Goal: Contribute content: Contribute content

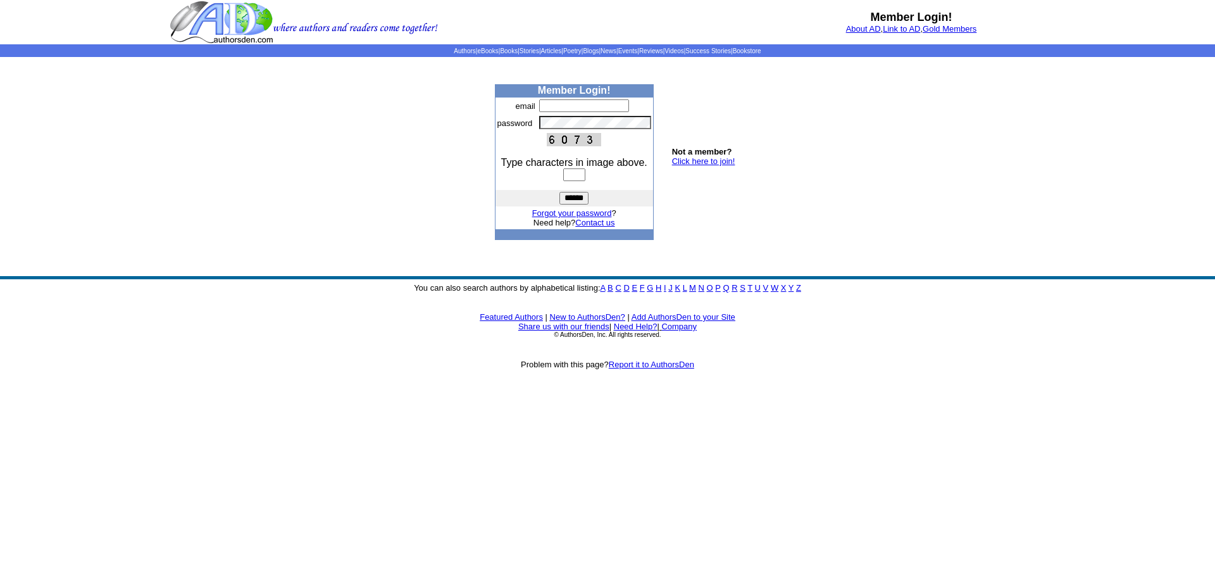
click at [549, 106] on input "text" at bounding box center [584, 105] width 90 height 13
type input "**********"
click at [563, 171] on input "text" at bounding box center [574, 174] width 22 height 13
type input "****"
click at [576, 204] on input "******" at bounding box center [574, 198] width 29 height 13
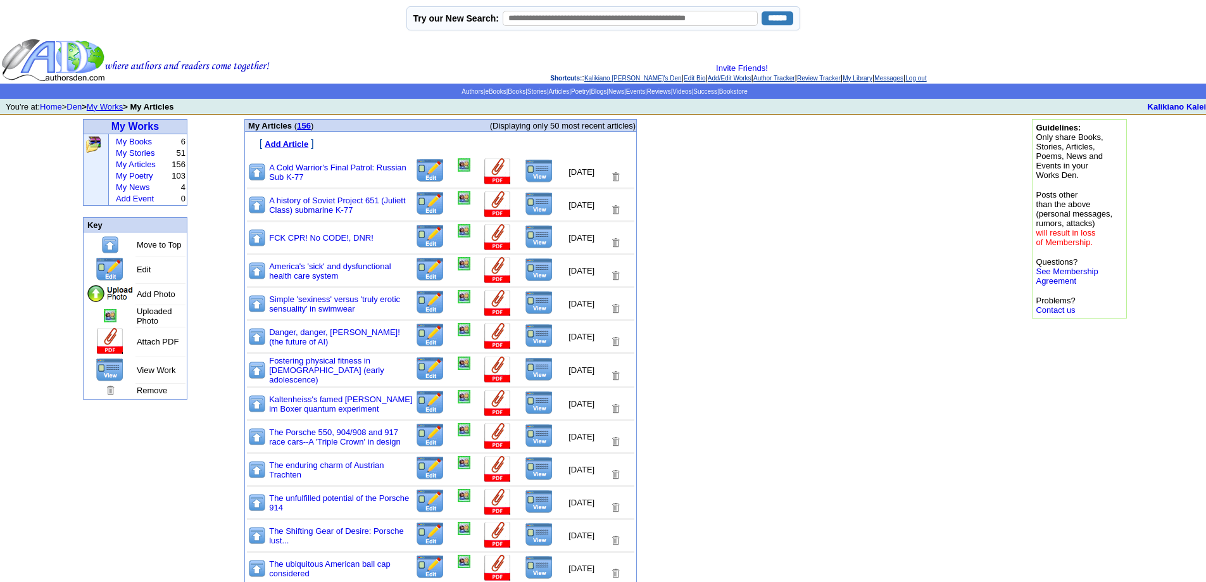
click at [415, 297] on img at bounding box center [430, 302] width 30 height 25
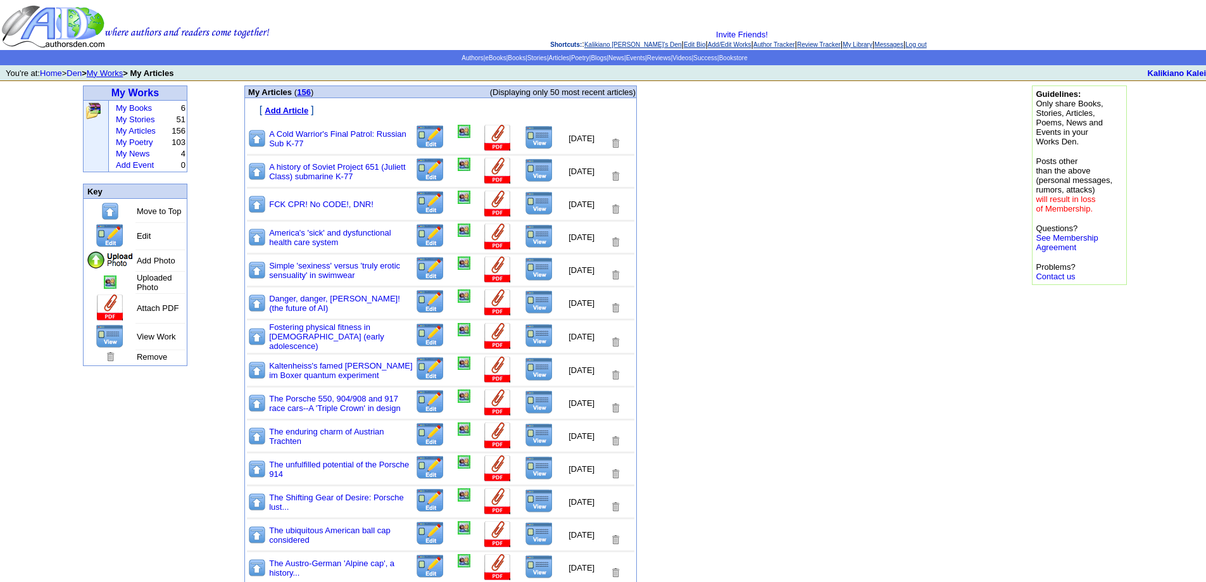
scroll to position [63, 0]
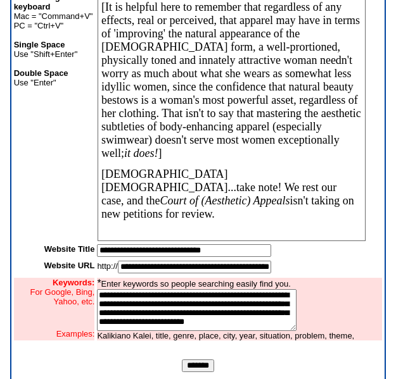
scroll to position [8592, 0]
click at [330, 213] on p "[DEMOGRAPHIC_DATA] [DEMOGRAPHIC_DATA]...take note! We rest our case, and the Co…" at bounding box center [231, 194] width 260 height 53
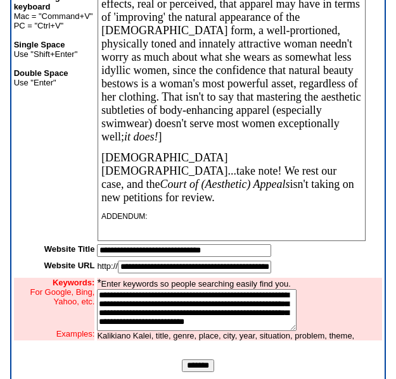
scroll to position [8613, 0]
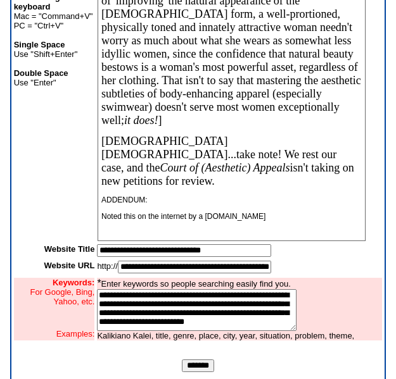
click at [240, 221] on p "Noted this on the internet by a SABUKASRU.ONLINE" at bounding box center [231, 216] width 260 height 9
click at [287, 221] on p "Noted this on the internet by a SABUKARU.ONLINE" at bounding box center [231, 216] width 260 height 9
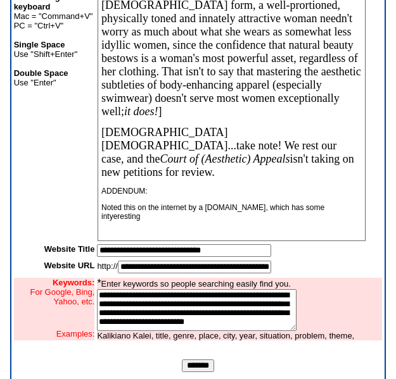
click at [113, 221] on p "Noted this on the internet by a SABUKARU.ONLINE, which has some intyeresting" at bounding box center [231, 212] width 260 height 18
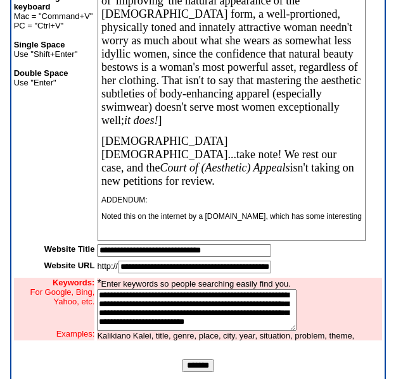
click at [154, 221] on p "Noted this on the internet by a SABUKARU.ONLINE, which has some interesting" at bounding box center [231, 216] width 260 height 9
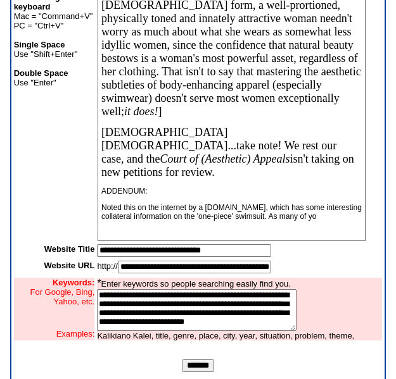
scroll to position [8624, 0]
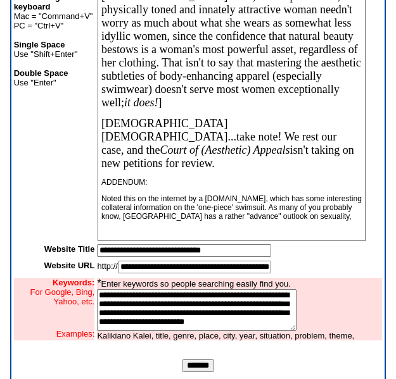
click at [269, 221] on p "Noted this on the internet by a SABUKARU.ONLINE, which has some interesting col…" at bounding box center [231, 207] width 260 height 27
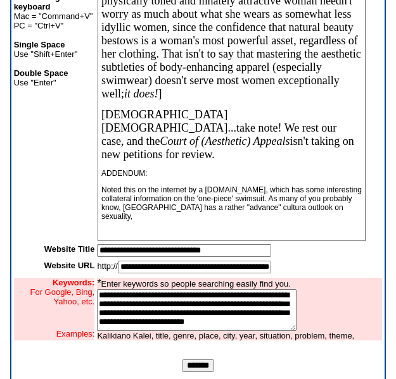
click at [292, 221] on p "Noted this on the internet by a SABUKARU.ONLINE, which has some interesting col…" at bounding box center [231, 202] width 260 height 35
click at [151, 218] on p "Noted this on the internet by a SABUKARU.ONLINE, which has some interesting col…" at bounding box center [231, 202] width 260 height 35
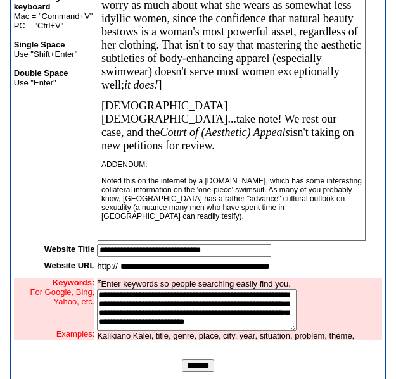
click at [111, 221] on p "Noted this on the internet by a SABUKARU.ONLINE, which has some interesting col…" at bounding box center [231, 199] width 260 height 44
click at [137, 221] on p "Noted this on the internet by a SABUKARU.ONLINE, which has some interesting col…" at bounding box center [231, 199] width 260 height 44
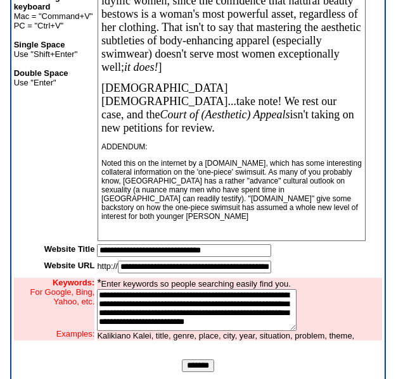
scroll to position [8659, 0]
click at [165, 221] on p "Noted this on the internet by a SABUKARU.ONLINE, which has some interesting col…" at bounding box center [231, 190] width 260 height 62
click at [192, 221] on p "Noted this on the internet by a SABUKARU.ONLINE, which has some interesting col…" at bounding box center [231, 190] width 260 height 62
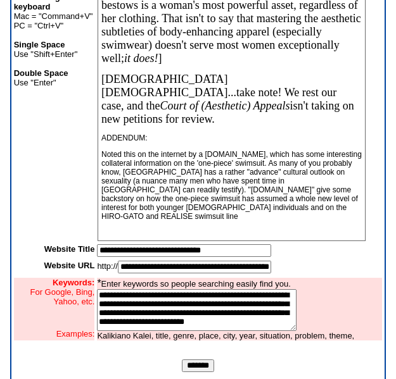
scroll to position [8668, 0]
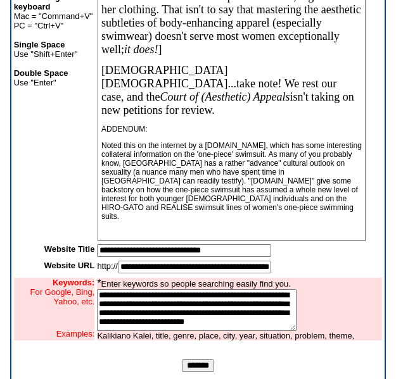
click at [332, 117] on p "American males...take note! We rest our case, and the Court of (Aesthetic) Appe…" at bounding box center [231, 90] width 260 height 53
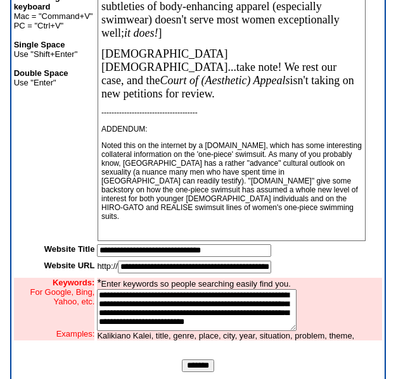
click at [144, 134] on p "ADDENDUM:" at bounding box center [231, 129] width 260 height 9
click at [260, 218] on p "Noted this on the internet by a SABUKARU.ONLINE, which has some interesting col…" at bounding box center [231, 181] width 260 height 80
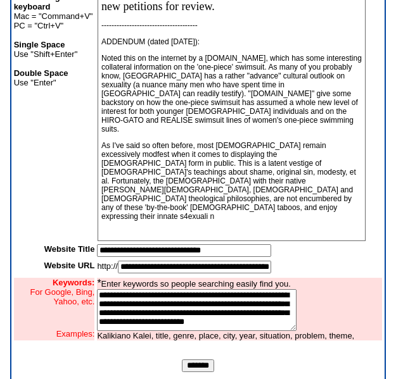
scroll to position [8754, 0]
click at [327, 221] on p "As I've said so often before, most Americans remain excessively modfest when it…" at bounding box center [231, 181] width 260 height 80
click at [342, 221] on p "As I've said so often before, most Americans remain excessively modfest when it…" at bounding box center [231, 181] width 260 height 80
click at [126, 221] on p "As I've said so often before, most Americans remain excessively modfest when it…" at bounding box center [231, 181] width 260 height 80
click at [135, 106] on p "Noted this on the internet by a SABUKARU.ONLINE, which has some interesting col…" at bounding box center [231, 94] width 260 height 80
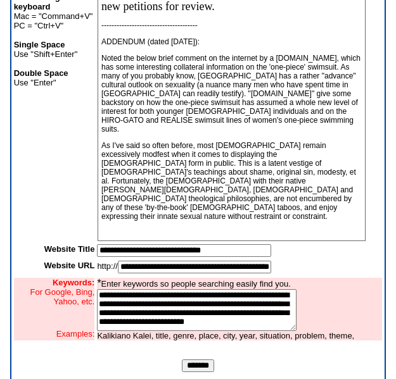
click at [256, 103] on p "Noted the below brief comment on the internet by a SABUKARU.ONLINE, which has s…" at bounding box center [231, 94] width 260 height 80
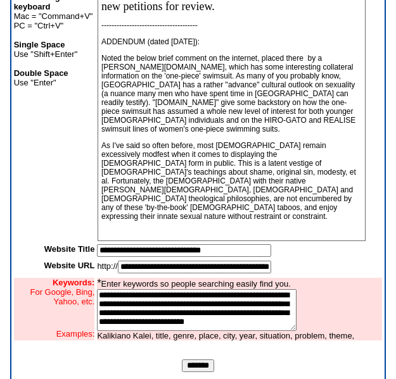
scroll to position [8774, 0]
click at [228, 216] on p "As I've said so often before, most Americans remain excessively modfest when it…" at bounding box center [231, 181] width 260 height 80
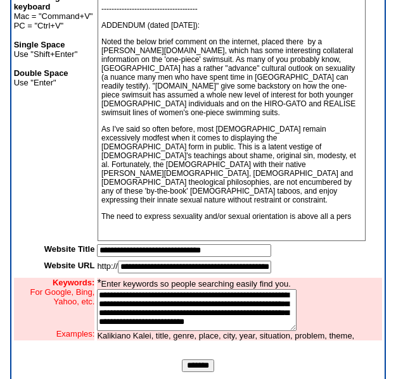
scroll to position [8779, 0]
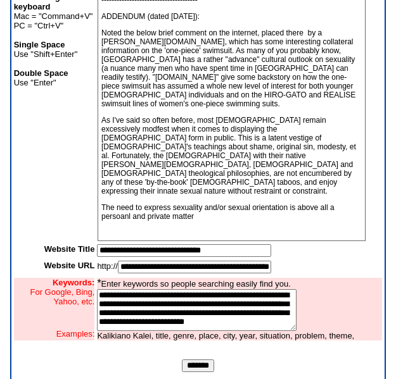
click at [123, 221] on p "The need to express sexuality and/or sexual orientation is above all a persoanl…" at bounding box center [231, 212] width 260 height 18
click at [197, 221] on p "The need to express sexuality and/or sexual orientation is above all a personal…" at bounding box center [231, 212] width 260 height 18
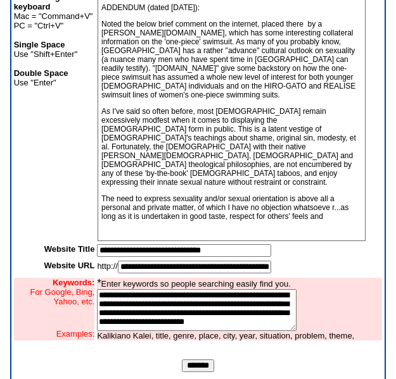
click at [108, 304] on textarea "**********" at bounding box center [196, 310] width 199 height 42
type textarea "**********"
click at [330, 221] on p "The need to express sexuality and/or sexual orientation is above all a personal…" at bounding box center [231, 207] width 260 height 27
click at [197, 221] on p "The need to express sexuality and/or sexual orientation is above all a personal…" at bounding box center [231, 207] width 260 height 27
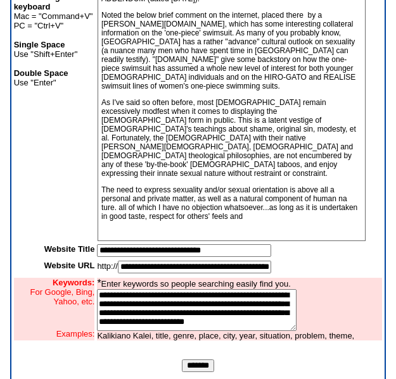
click at [223, 221] on p "The need to express sexuality and/or sexual orientation is above all a personal…" at bounding box center [231, 202] width 260 height 35
click at [265, 218] on p "The need to express sexuality and/or sexual orientation is above all a personal…" at bounding box center [231, 202] width 260 height 35
click at [298, 221] on p "The need to express sexuality and/or sexual orientation is above all a personal…" at bounding box center [231, 202] width 260 height 35
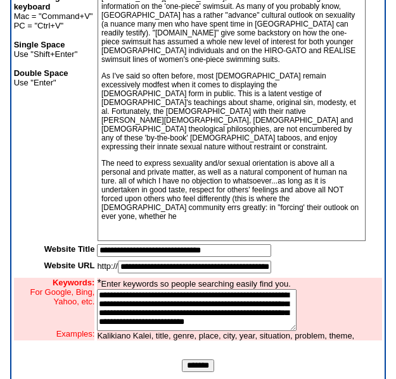
scroll to position [8824, 0]
click at [291, 221] on p "The need to express sexuality and/or sexual orientation is above all a personal…" at bounding box center [231, 190] width 260 height 62
click at [337, 221] on p "The need to express sexuality and/or sexual orientation is above all a personal…" at bounding box center [231, 190] width 260 height 62
click at [186, 221] on p "The need to express sexuality and/or sexual orientation is above all a personal…" at bounding box center [231, 190] width 260 height 62
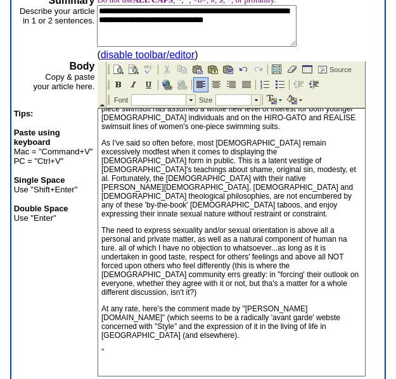
scroll to position [152, 0]
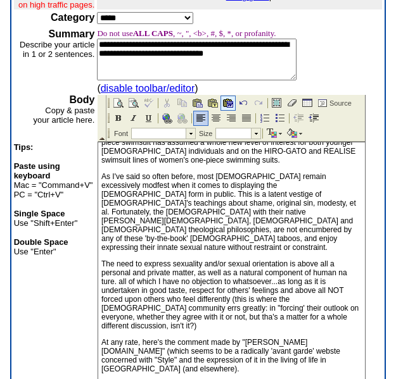
click at [228, 103] on img at bounding box center [228, 103] width 10 height 10
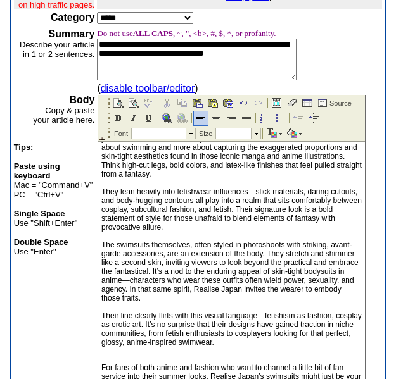
scroll to position [9081, 0]
click at [101, 20] on div "37w" at bounding box center [231, 15] width 260 height 9
drag, startPoint x: 101, startPoint y: 241, endPoint x: 330, endPoint y: 241, distance: 229.1
click at [330, 241] on span "Realise Japan: The Fetish-Laden Legacy of the One-Piece Swimsuit You can thank …" at bounding box center [231, 187] width 260 height 319
click at [117, 118] on img at bounding box center [118, 118] width 10 height 10
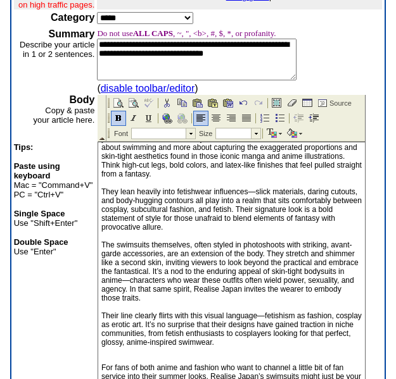
click at [101, 258] on span "You can thank 90s anime and manga for transforming the one-piece bathing suit i…" at bounding box center [231, 200] width 260 height 292
click at [101, 320] on span ""You can thank 90s anime and manga for transforming the one-piece bathing suit …" at bounding box center [231, 200] width 260 height 292
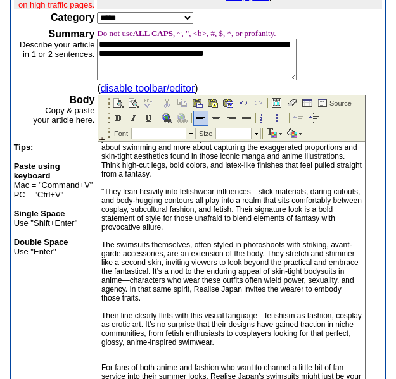
click at [101, 323] on span ""You can thank 90s anime and manga for transforming the one-piece bathing suit …" at bounding box center [231, 200] width 260 height 292
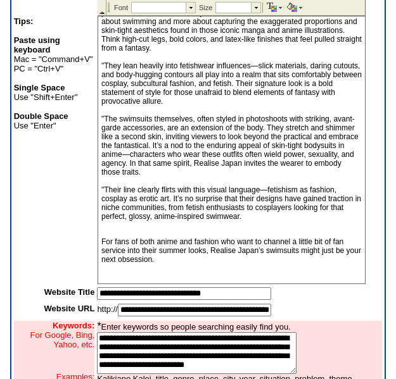
scroll to position [279, 0]
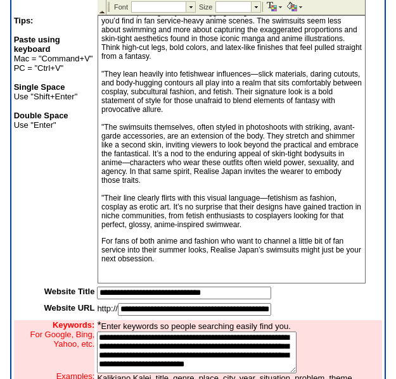
scroll to position [9271, 0]
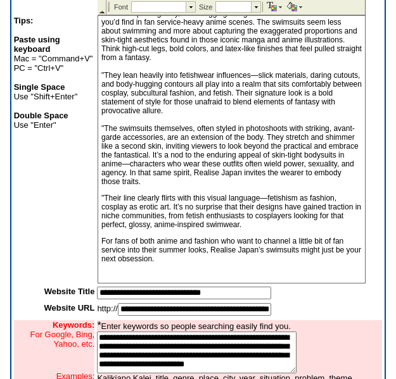
scroll to position [9270, 0]
click at [176, 259] on p ""For fans of both anime and fashion who want to channel a little bit of fan ser…" at bounding box center [231, 250] width 260 height 27
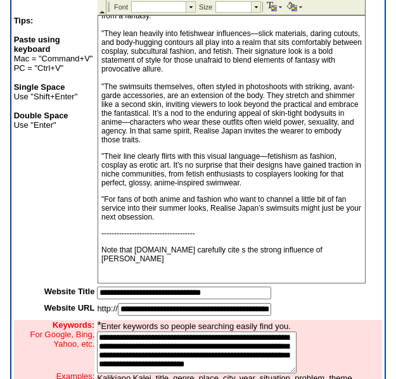
scroll to position [9292, 0]
click at [252, 263] on p "Note that KABUKARU.ONLINE carefully cite s the strong influence of Japanese ANI…" at bounding box center [231, 255] width 260 height 18
click at [279, 263] on p "Note that KABUKARU.ONLINE carefully cites the strong influence of Japanese ANIM…" at bounding box center [231, 255] width 260 height 18
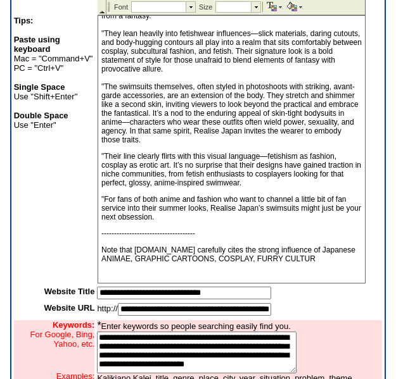
scroll to position [9301, 0]
drag, startPoint x: 238, startPoint y: 261, endPoint x: 253, endPoint y: 261, distance: 15.2
click at [253, 261] on p "Note that KABUKARU.ONLINE carefully cites the strong influence of Japanese ANIM…" at bounding box center [231, 255] width 260 height 18
click at [253, 261] on p "Note that KABUKARU.ONLINE carefully delibneates the strong influence of Japanes…" at bounding box center [231, 255] width 260 height 18
click at [150, 263] on p "Note that KABUKARU.ONLINE carefully delineates the strong influence of Japanese…" at bounding box center [231, 255] width 260 height 18
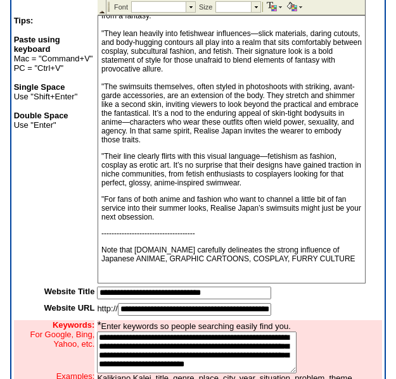
scroll to position [9048, 0]
click at [137, 257] on p "Note that KABUKARU.ONLINE carefully delineates the strong influence of Japanese…" at bounding box center [231, 255] width 260 height 18
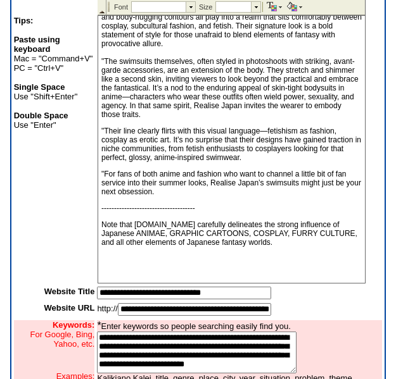
scroll to position [9325, 0]
click at [213, 263] on p "It should also be noted that in orcder to wear" at bounding box center [231, 258] width 260 height 9
click at [256, 263] on p "It should also be noted that in order to wear" at bounding box center [231, 258] width 260 height 9
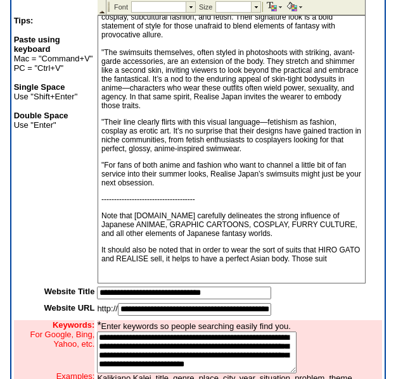
scroll to position [9335, 0]
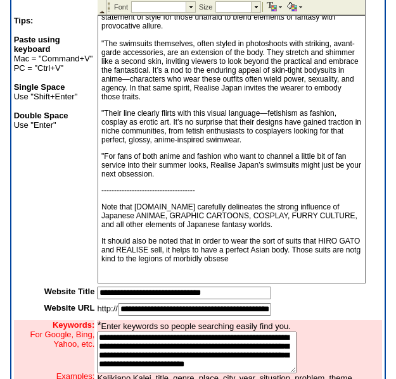
click at [263, 263] on p "It should also be noted that in order to wear the sort of suits that HIRO GATO …" at bounding box center [231, 250] width 260 height 27
click at [283, 263] on p "It should also be noted that in order to wear the sort of suits that HIRO GATO …" at bounding box center [231, 250] width 260 height 27
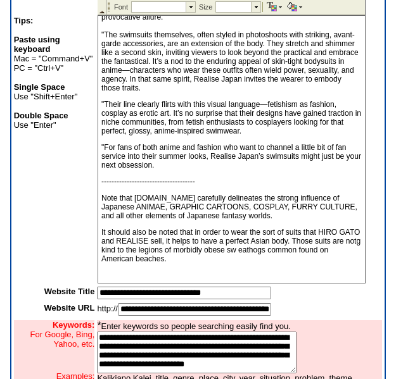
click at [146, 263] on p "It should also be noted that in order to wear the sort of suits that HIRO GATO …" at bounding box center [231, 245] width 260 height 35
click at [209, 263] on p "It should also be noted that in order to wear the sort of suits that HIRO GATO …" at bounding box center [231, 245] width 260 height 35
click at [194, 263] on p "It should also be noted that in order to wear the sort of suits that HIRO GATO …" at bounding box center [231, 245] width 260 height 35
click at [280, 263] on p "It should also be noted that in order to wear the sort of suits that HIRO GATO …" at bounding box center [231, 245] width 260 height 35
drag, startPoint x: 184, startPoint y: 258, endPoint x: 173, endPoint y: 261, distance: 11.1
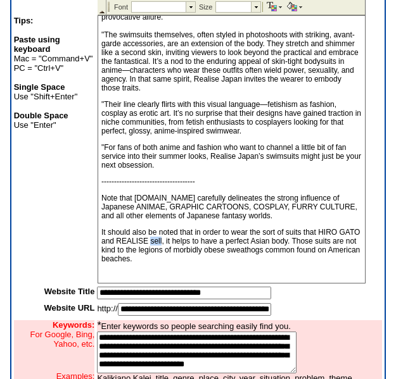
click at [173, 261] on p "It should also be noted that in order to wear the sort of suits that HIRO GATO …" at bounding box center [231, 245] width 260 height 35
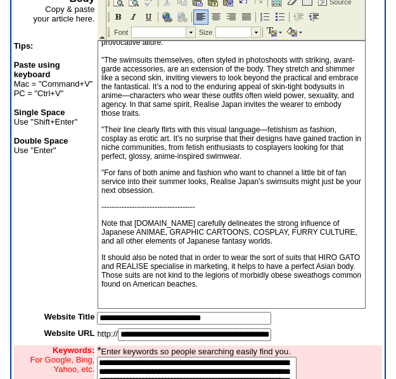
scroll to position [9363, 0]
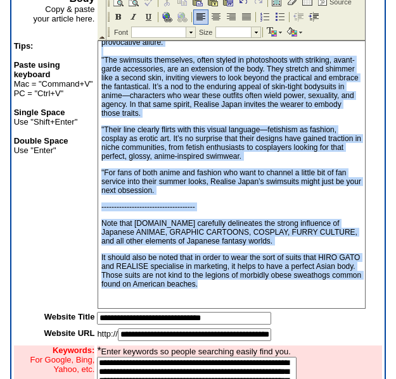
drag, startPoint x: 102, startPoint y: 92, endPoint x: 282, endPoint y: 287, distance: 265.2
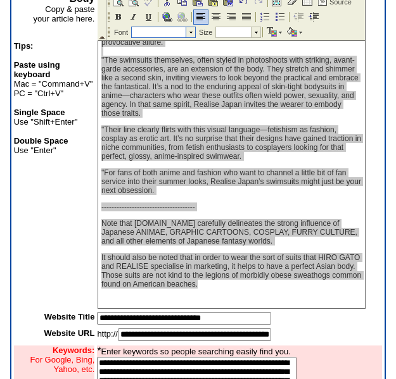
click at [189, 30] on td at bounding box center [189, 32] width 9 height 10
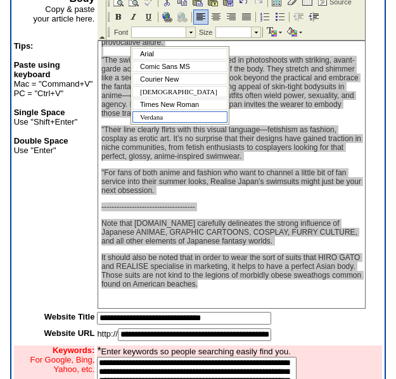
click at [161, 116] on span "Verdana" at bounding box center [151, 117] width 23 height 8
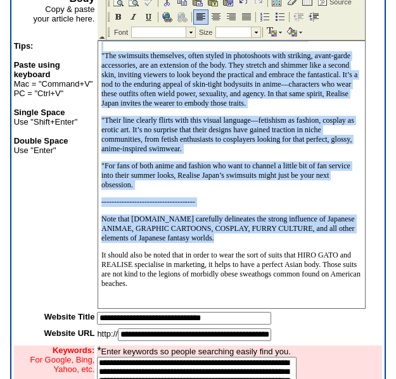
scroll to position [9429, 0]
click at [290, 108] on span "] fully embraces this legacy—taking the tight, shiny one-piece and amplifying i…" at bounding box center [230, 8] width 258 height 199
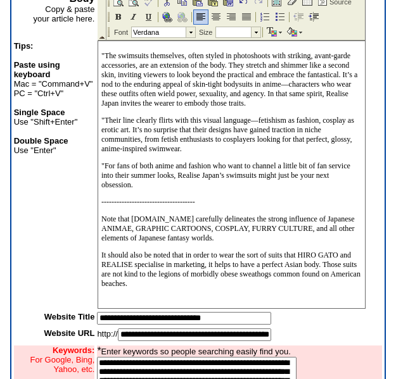
scroll to position [8712, 0]
drag, startPoint x: 101, startPoint y: 196, endPoint x: 245, endPoint y: 196, distance: 143.7
click at [115, 15] on img at bounding box center [118, 17] width 10 height 10
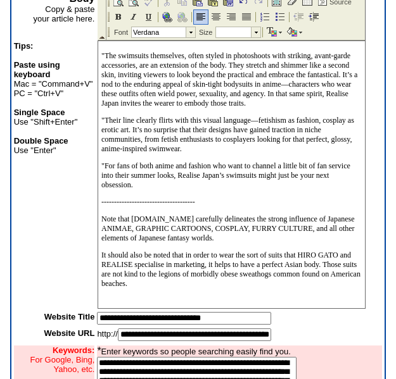
drag, startPoint x: 222, startPoint y: 292, endPoint x: 263, endPoint y: 291, distance: 41.8
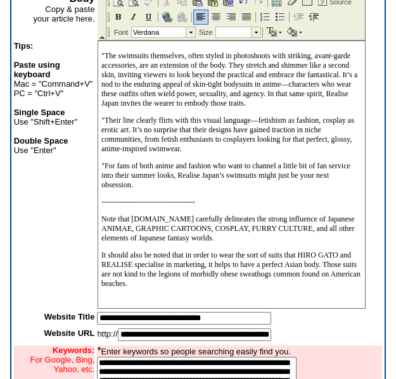
click at [117, 16] on img at bounding box center [118, 17] width 10 height 10
drag, startPoint x: 291, startPoint y: 289, endPoint x: 323, endPoint y: 292, distance: 32.4
click at [118, 15] on img at bounding box center [118, 17] width 10 height 10
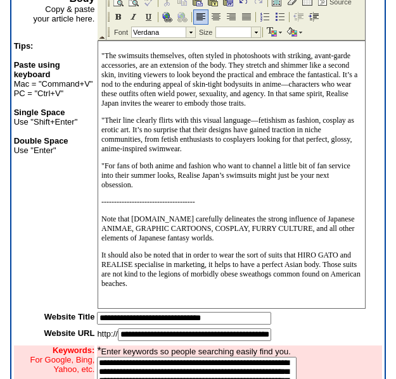
drag, startPoint x: 241, startPoint y: 148, endPoint x: 182, endPoint y: 145, distance: 59.6
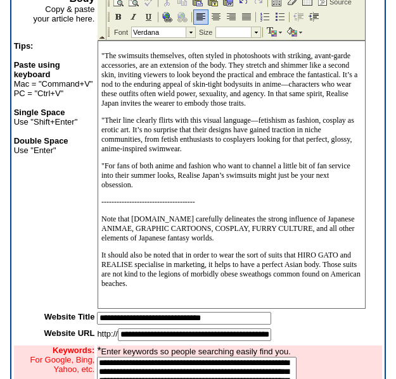
drag, startPoint x: 334, startPoint y: 161, endPoint x: 127, endPoint y: 169, distance: 207.8
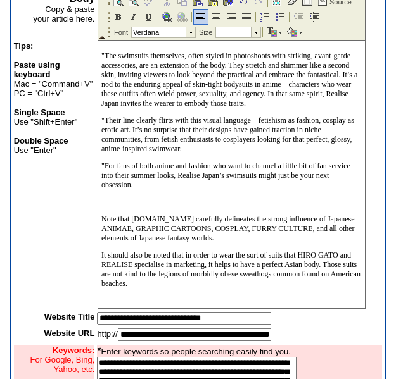
drag, startPoint x: 112, startPoint y: 194, endPoint x: 279, endPoint y: 196, distance: 167.1
click at [146, 16] on img at bounding box center [149, 17] width 10 height 10
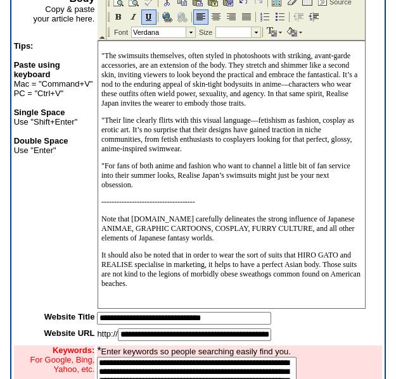
drag, startPoint x: 191, startPoint y: 214, endPoint x: 175, endPoint y: 213, distance: 15.9
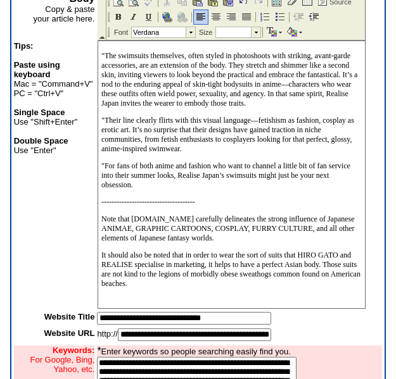
scroll to position [9029, 0]
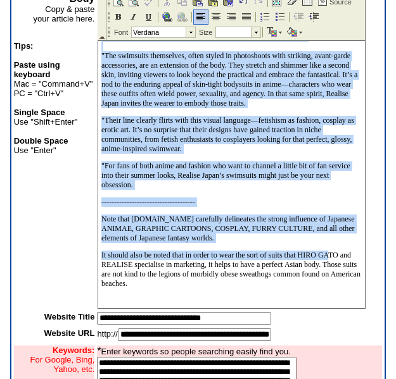
scroll to position [9524, 0]
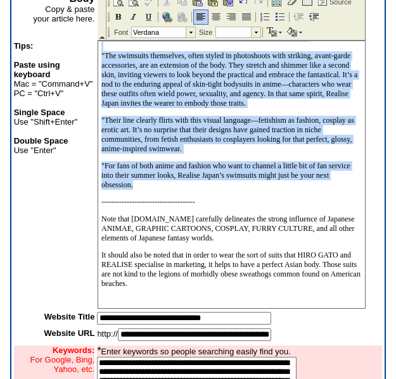
drag, startPoint x: 99, startPoint y: 222, endPoint x: 286, endPoint y: 163, distance: 196.6
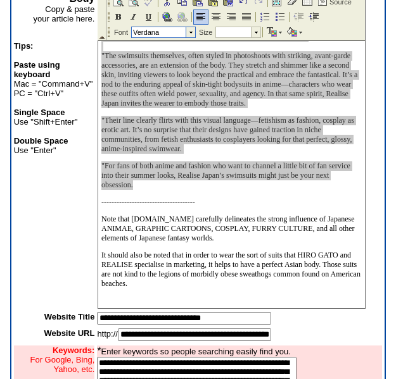
click at [189, 29] on td at bounding box center [189, 32] width 9 height 10
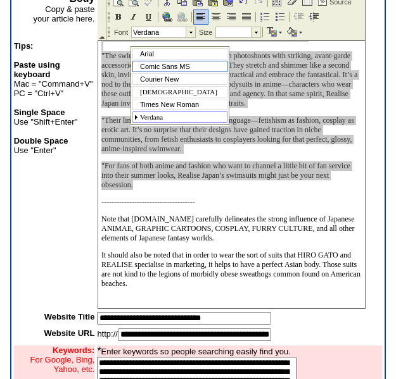
click at [159, 63] on span "Comic Sans MS" at bounding box center [165, 67] width 50 height 8
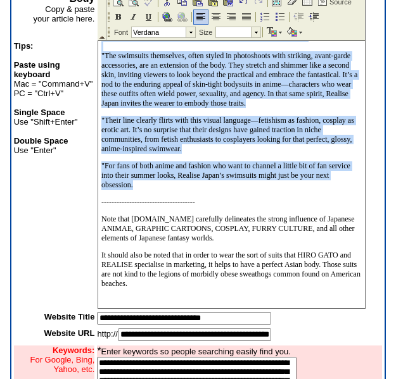
scroll to position [9522, 0]
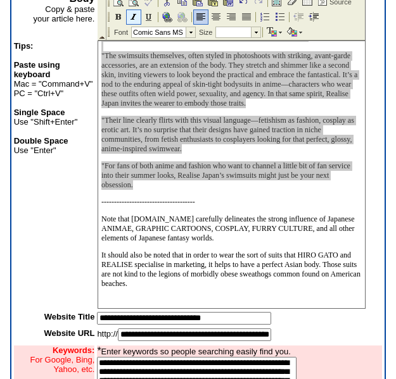
click at [134, 17] on img at bounding box center [133, 17] width 10 height 10
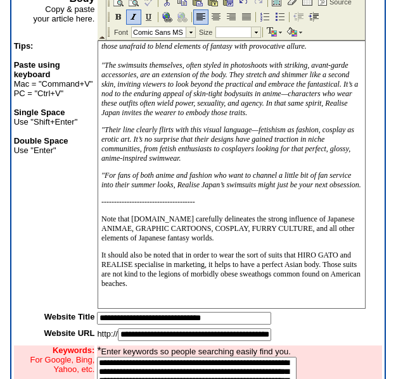
click at [266, 197] on p "-------------------------------------" at bounding box center [231, 201] width 260 height 9
click at [251, 215] on span "Note that KABUKARU.ONLINE carefully delineates the strong influence of Japanese…" at bounding box center [227, 229] width 253 height 28
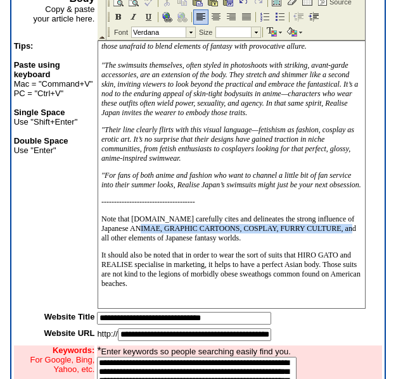
drag, startPoint x: 213, startPoint y: 210, endPoint x: 208, endPoint y: 222, distance: 13.3
click at [208, 222] on span "Note that KABUKARU.ONLINE carefully cites and delineates the strong influence o…" at bounding box center [228, 229] width 254 height 28
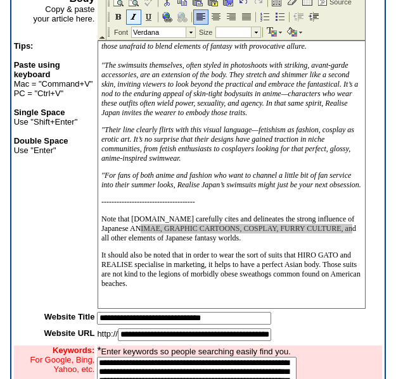
click at [131, 18] on img at bounding box center [133, 17] width 10 height 10
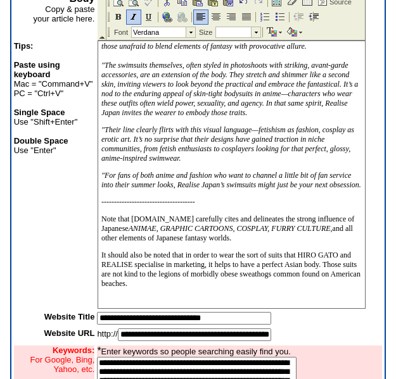
click at [200, 171] on span ""For fans of both anime and fashion who want to channel a little bit of fan ser…" at bounding box center [231, 180] width 260 height 18
click at [156, 227] on span "Note that KABUKARU.ONLINE carefully cites and delineates the strong influence o…" at bounding box center [227, 229] width 253 height 28
drag, startPoint x: 118, startPoint y: 257, endPoint x: 161, endPoint y: 256, distance: 43.1
click at [161, 256] on span "It should also be noted that in order to wear the sort of suits that HIRO GATO …" at bounding box center [230, 269] width 259 height 37
click at [116, 16] on img at bounding box center [118, 17] width 10 height 10
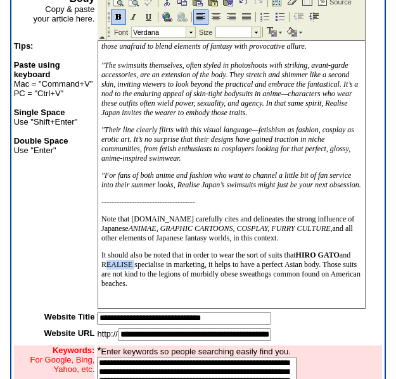
drag, startPoint x: 187, startPoint y: 256, endPoint x: 222, endPoint y: 260, distance: 34.4
click at [222, 260] on span "It should also be noted that in order to wear the sort of suits that HIRO GATO …" at bounding box center [230, 269] width 259 height 37
click at [116, 13] on img at bounding box center [118, 17] width 10 height 10
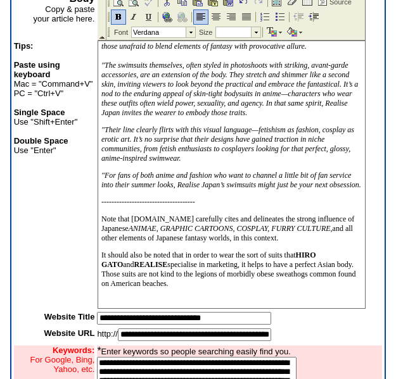
click at [192, 266] on span "It should also be noted that in order to wear the sort of suits that HIRO GATO …" at bounding box center [228, 269] width 254 height 37
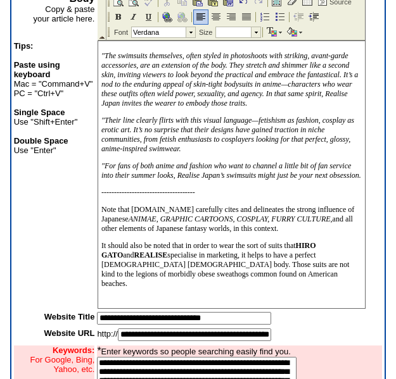
click at [170, 284] on span "It should also be noted that in order to wear the sort of suits that HIRO GATO …" at bounding box center [224, 264] width 247 height 47
click at [237, 284] on p "It should also be noted that in order to wear the sort of suits that HIRO GATO …" at bounding box center [231, 264] width 260 height 47
drag, startPoint x: 99, startPoint y: 200, endPoint x: 121, endPoint y: 199, distance: 21.5
click at [120, 13] on img at bounding box center [118, 17] width 10 height 10
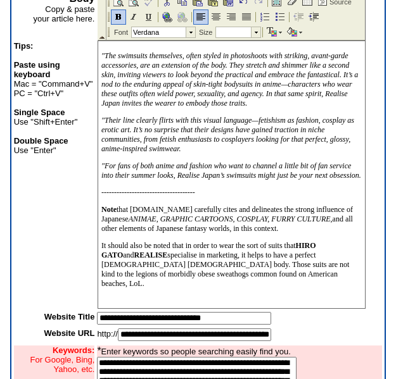
click at [202, 161] on span ""For fans of both anime and fashion who want to channel a little bit of fan ser…" at bounding box center [231, 170] width 260 height 18
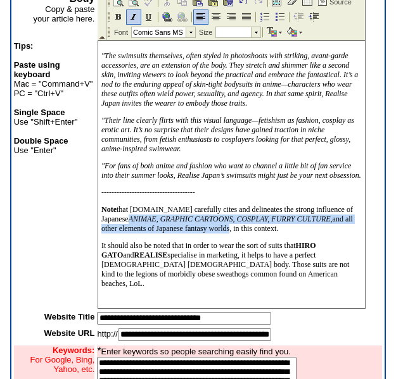
drag, startPoint x: 212, startPoint y: 211, endPoint x: 158, endPoint y: 227, distance: 56.5
click at [158, 227] on span "that KABUKARU.ONLINE carefully cites and delineates the strong influence of Jap…" at bounding box center [226, 219] width 251 height 28
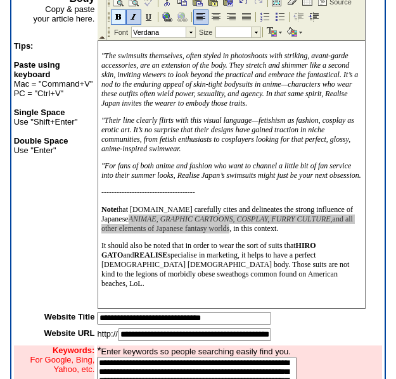
click at [115, 17] on img at bounding box center [118, 17] width 10 height 10
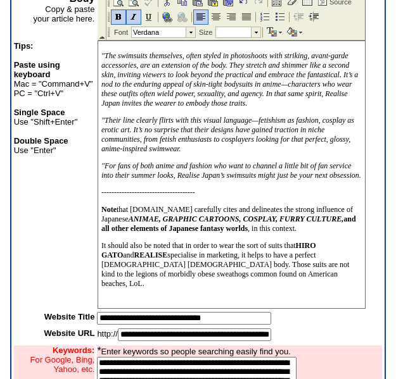
click at [121, 60] on span "] fully embraces this legacy—taking the tight, shiny one-piece and amplifying i…" at bounding box center [231, 3] width 260 height 208
click at [202, 283] on p "It should also be noted that in order to wear the sort of suits that HIRO GATO …" at bounding box center [231, 264] width 260 height 47
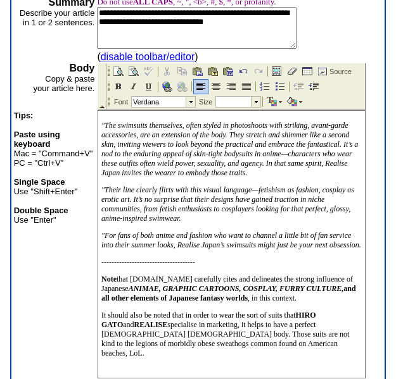
scroll to position [8796, 0]
drag, startPoint x: 276, startPoint y: 210, endPoint x: 288, endPoint y: 212, distance: 12.3
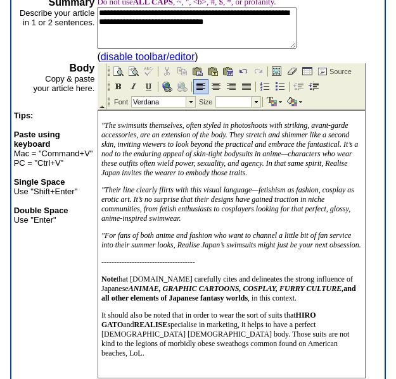
drag, startPoint x: 318, startPoint y: 279, endPoint x: 310, endPoint y: 276, distance: 8.6
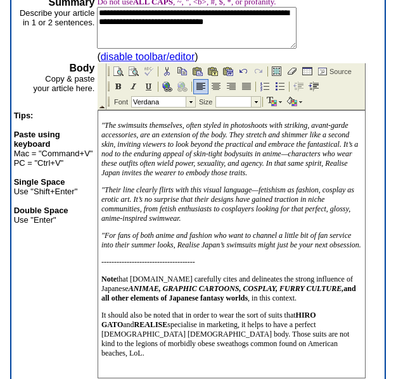
drag, startPoint x: 297, startPoint y: 277, endPoint x: 336, endPoint y: 280, distance: 38.7
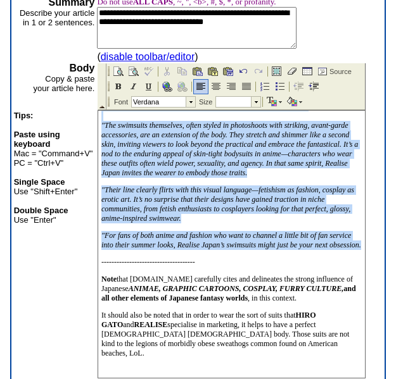
scroll to position [9143, 0]
drag, startPoint x: 202, startPoint y: 239, endPoint x: 101, endPoint y: 192, distance: 111.3
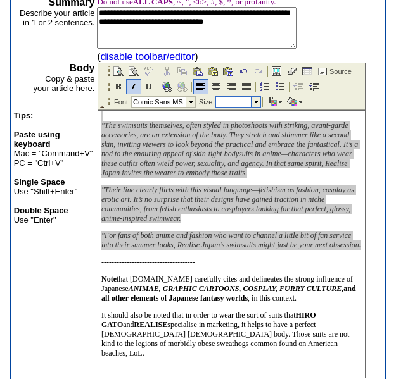
click at [253, 101] on td at bounding box center [255, 102] width 9 height 10
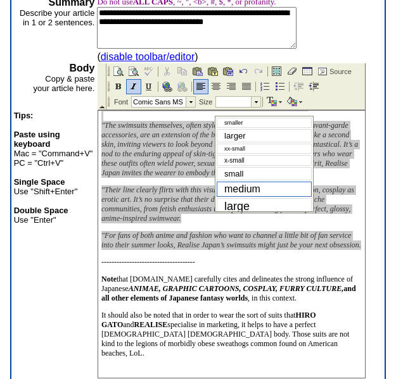
click at [249, 190] on span "medium" at bounding box center [242, 189] width 36 height 11
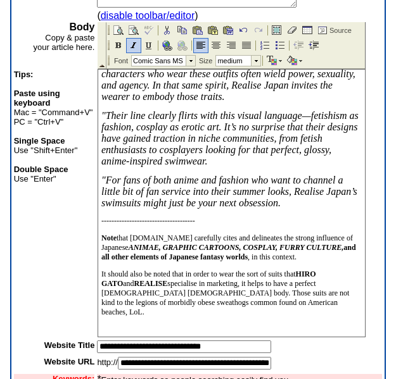
scroll to position [247, 0]
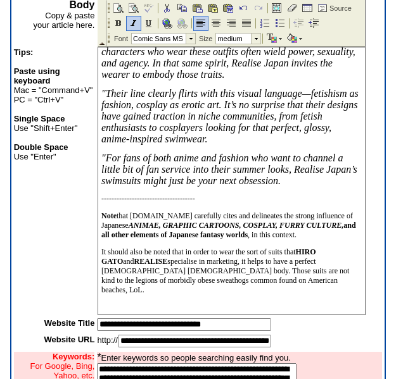
click at [277, 226] on b "ANIMAE, GRAPHIC CARTOONS, COSPLAY, FURRY CULTURE, and all other elements of Jap…" at bounding box center [228, 230] width 254 height 18
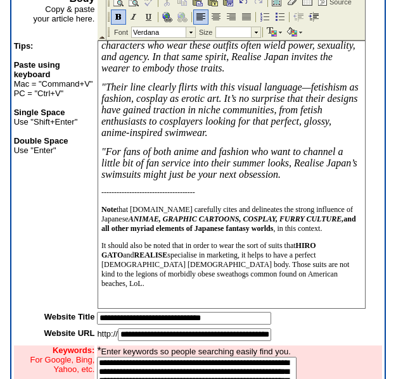
scroll to position [9902, 0]
click at [175, 166] on p ""For fans of both anime and fashion who want to channel a little bit of fan ser…" at bounding box center [231, 163] width 260 height 34
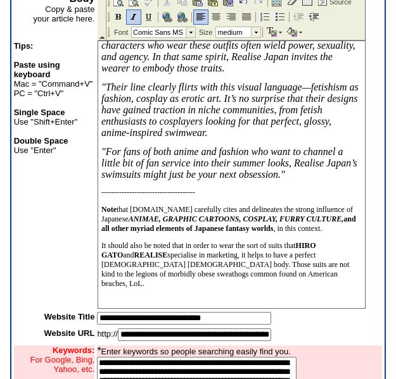
drag, startPoint x: 101, startPoint y: 85, endPoint x: 221, endPoint y: 104, distance: 121.1
click at [254, 30] on td at bounding box center [255, 32] width 9 height 10
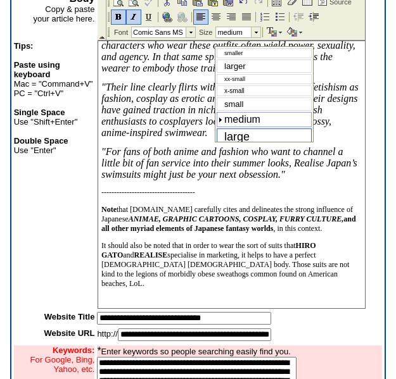
click at [239, 132] on span "large" at bounding box center [236, 136] width 25 height 13
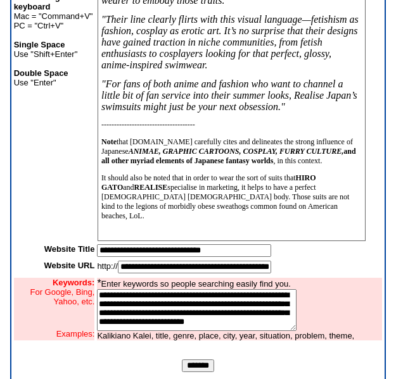
scroll to position [344, 0]
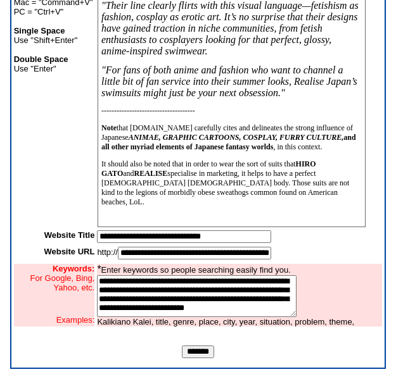
click at [201, 351] on input "*******" at bounding box center [198, 352] width 32 height 13
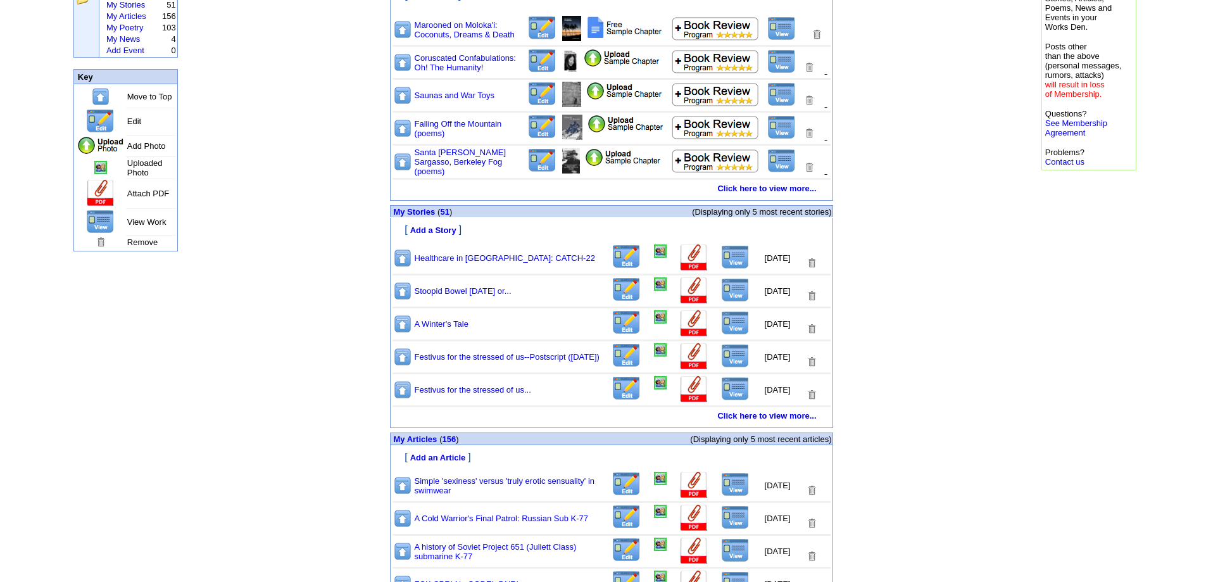
scroll to position [253, 0]
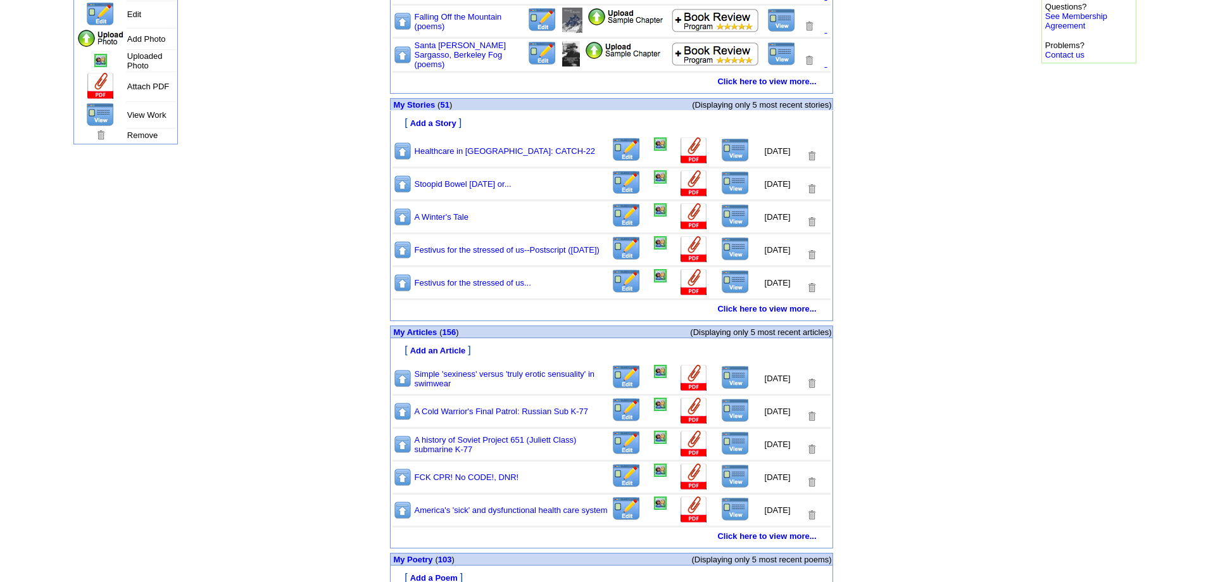
click at [723, 379] on img at bounding box center [735, 377] width 28 height 24
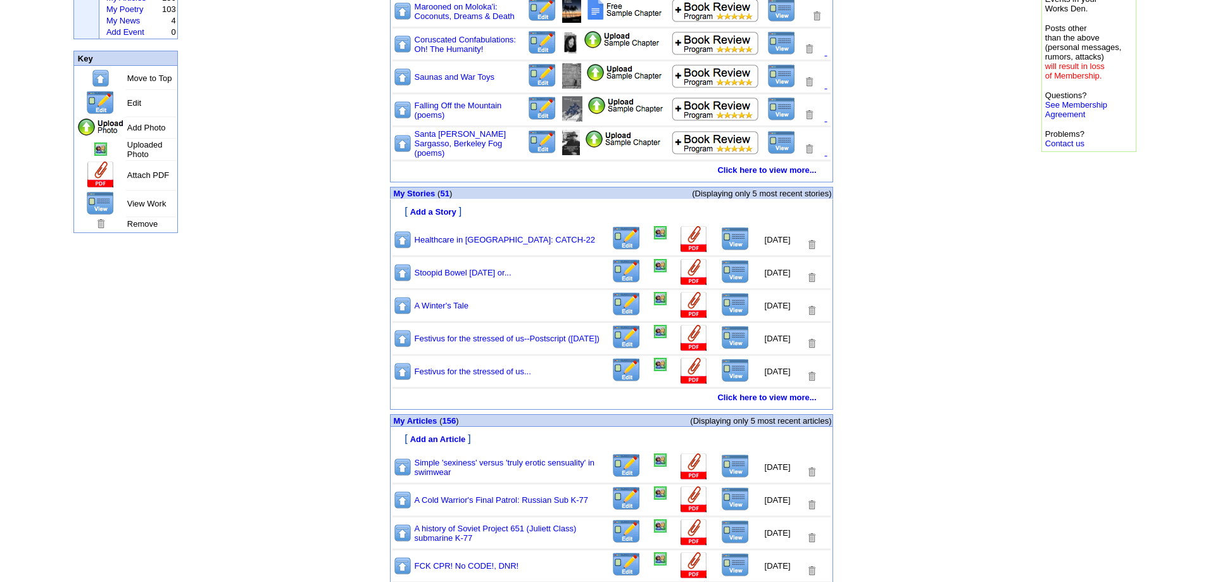
scroll to position [0, 0]
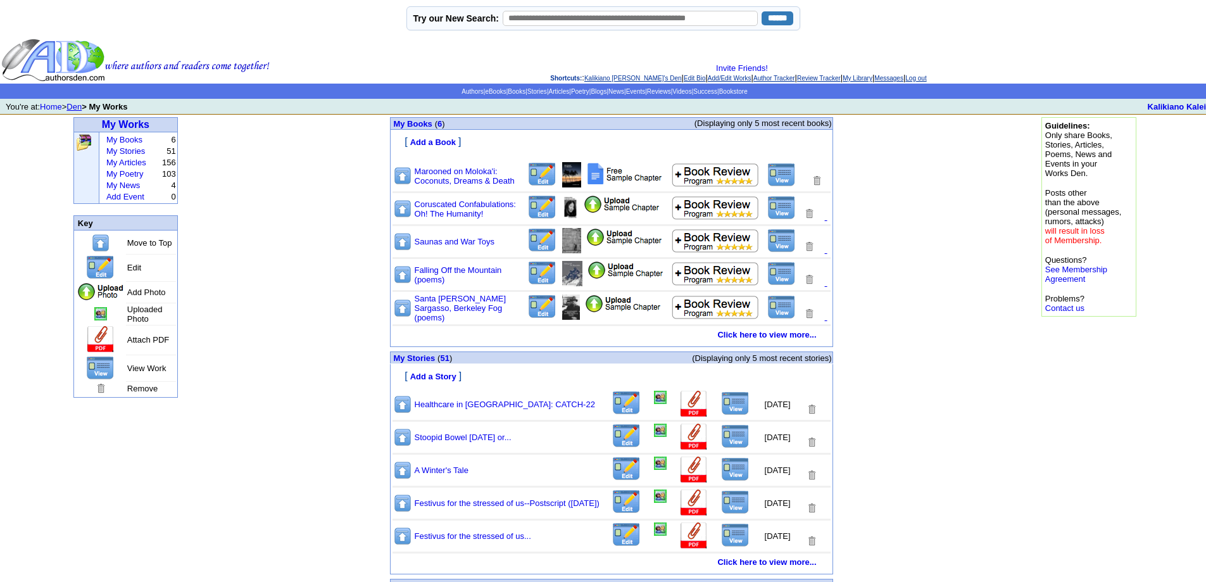
click at [75, 106] on link "Den" at bounding box center [73, 106] width 15 height 9
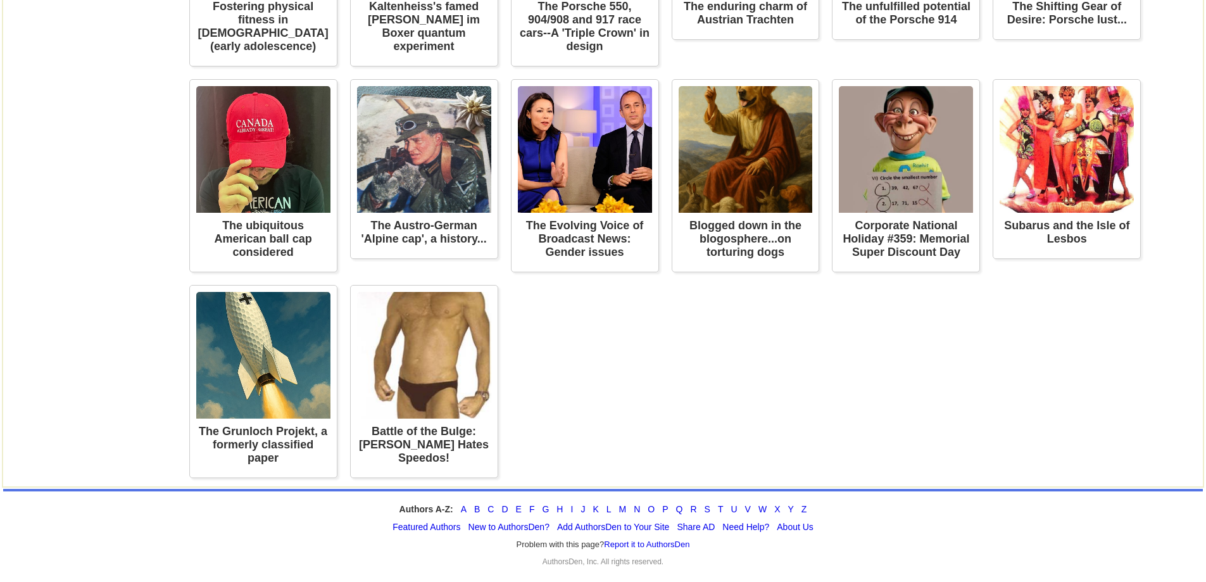
scroll to position [4557, 0]
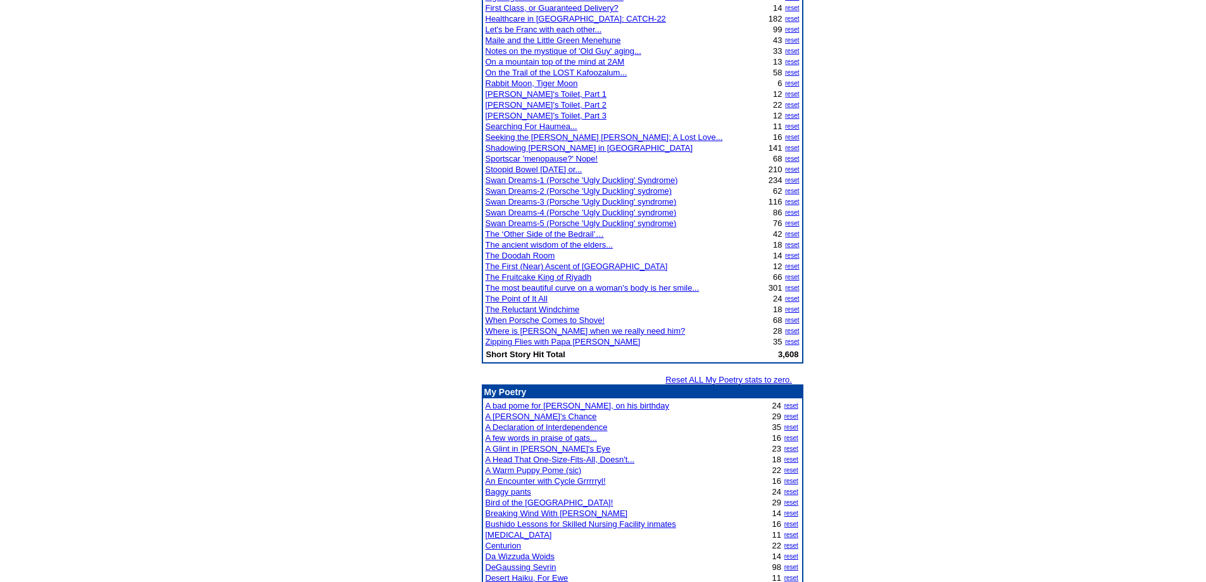
scroll to position [25, 0]
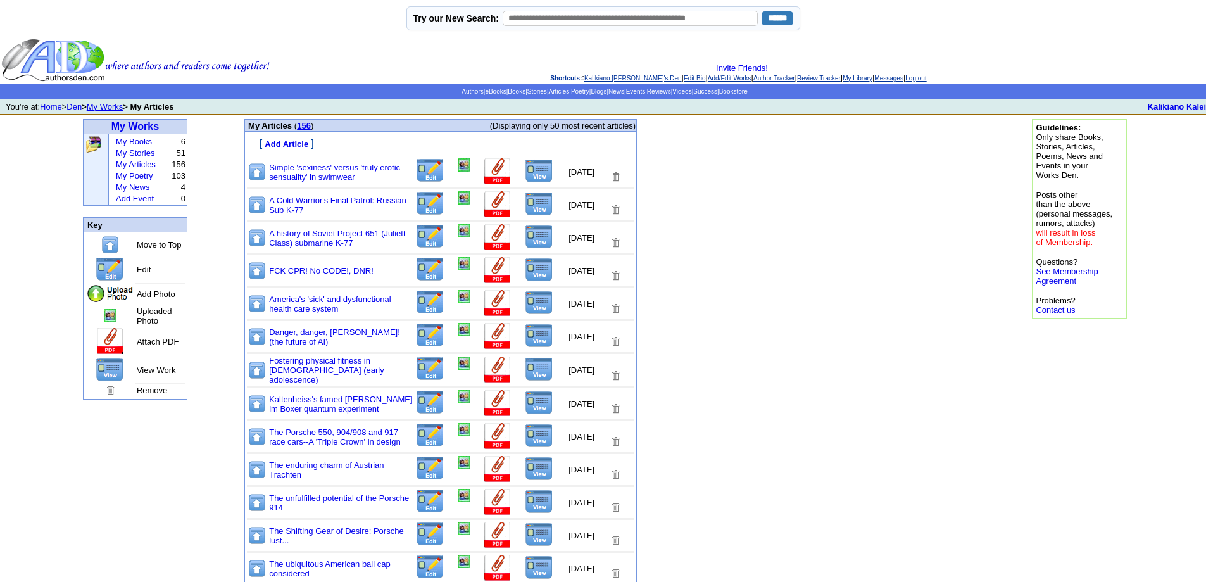
click at [530, 172] on img at bounding box center [539, 171] width 28 height 24
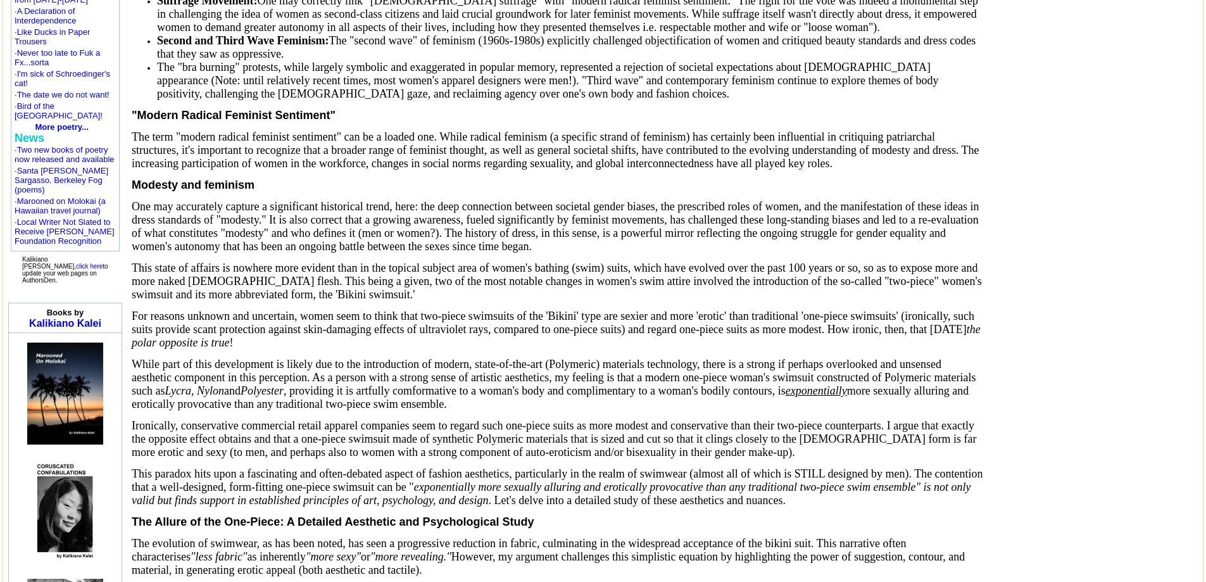
scroll to position [22, 0]
